Goal: Task Accomplishment & Management: Manage account settings

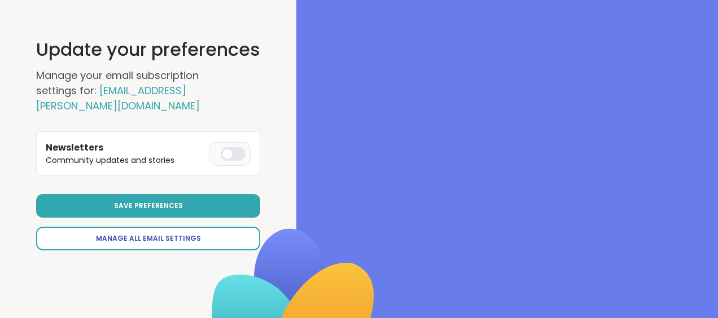
click at [148, 234] on span "Manage All Email Settings" at bounding box center [148, 239] width 105 height 10
